Goal: Task Accomplishment & Management: Manage account settings

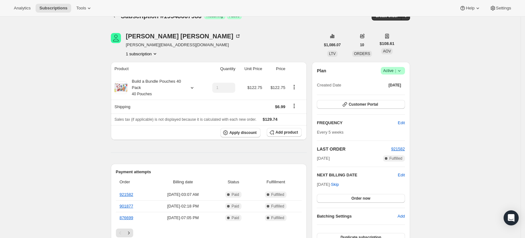
scroll to position [3, 0]
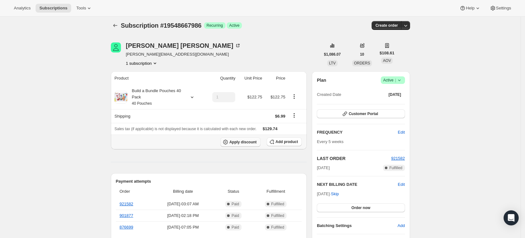
click at [242, 144] on span "Apply discount" at bounding box center [242, 142] width 27 height 5
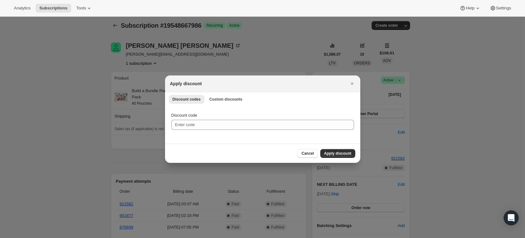
click at [224, 104] on div "Discount codes Custom discounts More views Discount codes Custom discounts More…" at bounding box center [262, 99] width 195 height 14
click at [223, 100] on span "Custom discounts" at bounding box center [225, 99] width 33 height 5
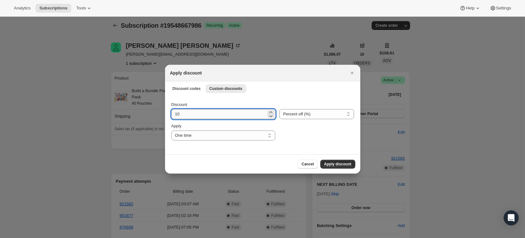
click at [190, 116] on input "10" at bounding box center [218, 114] width 95 height 10
type input "1"
type input "20"
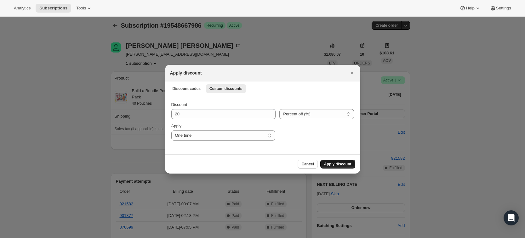
click at [332, 162] on span "Apply discount" at bounding box center [337, 164] width 27 height 5
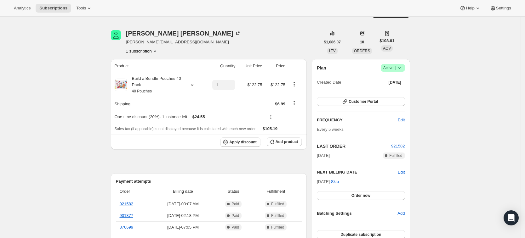
scroll to position [14, 0]
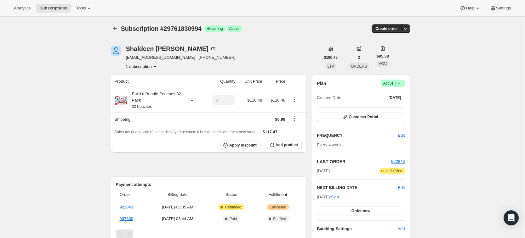
click at [402, 84] on icon at bounding box center [399, 83] width 6 height 6
click at [395, 107] on span "Cancel subscription" at bounding box center [395, 106] width 36 height 5
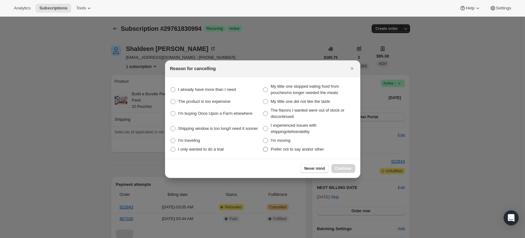
click at [279, 151] on span "Prefer not to say and/or other" at bounding box center [297, 149] width 53 height 5
click at [263, 147] on other "Prefer not to say and/or other" at bounding box center [263, 147] width 0 height 0
radio other "true"
click at [343, 168] on span "Continue" at bounding box center [343, 168] width 16 height 5
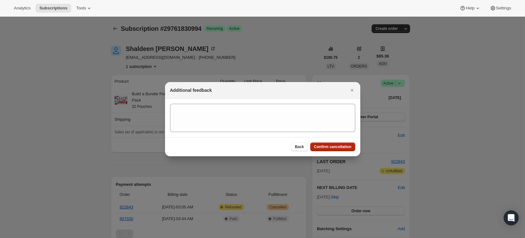
click at [329, 146] on span "Confirm cancellation" at bounding box center [332, 147] width 37 height 5
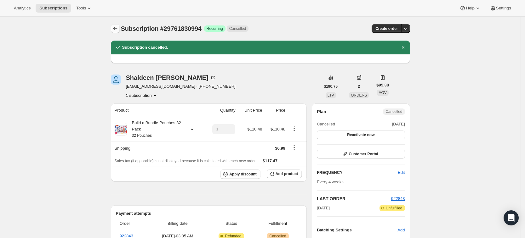
click at [115, 28] on icon "Subscriptions" at bounding box center [115, 29] width 6 height 6
